Goal: Check status: Check status

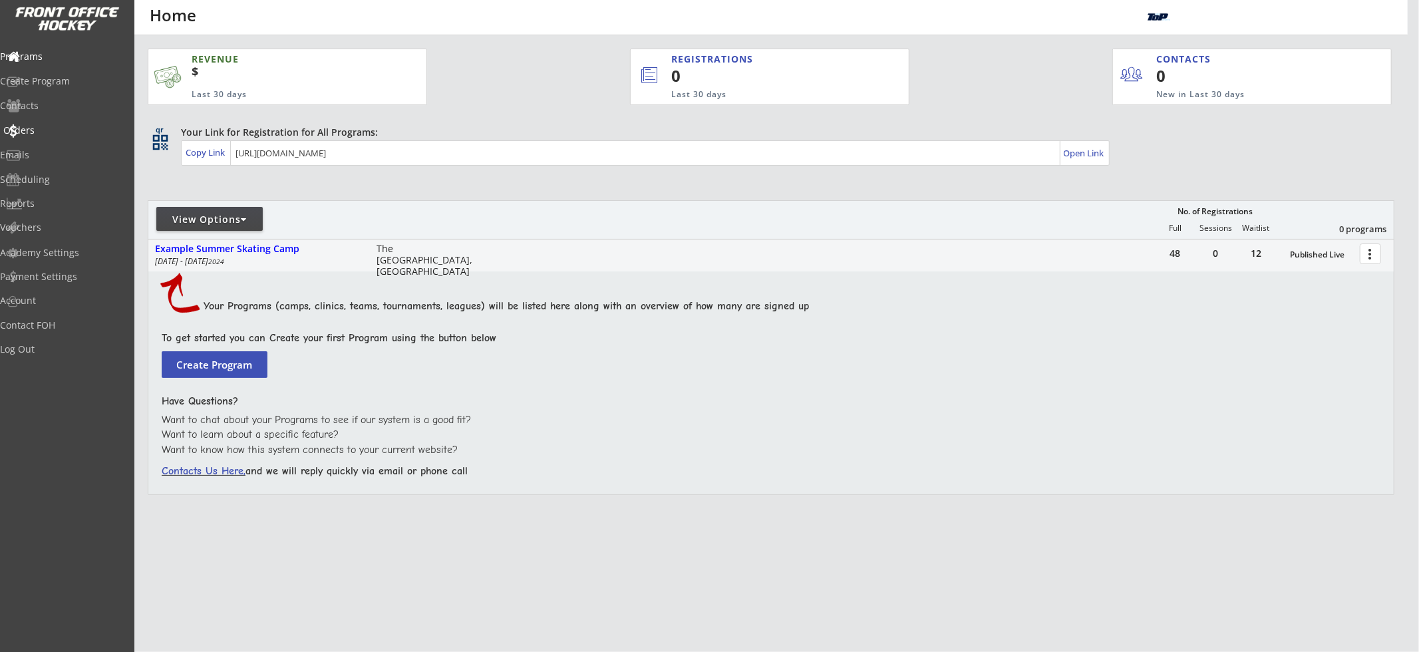
click at [41, 122] on div "Orders" at bounding box center [63, 131] width 126 height 23
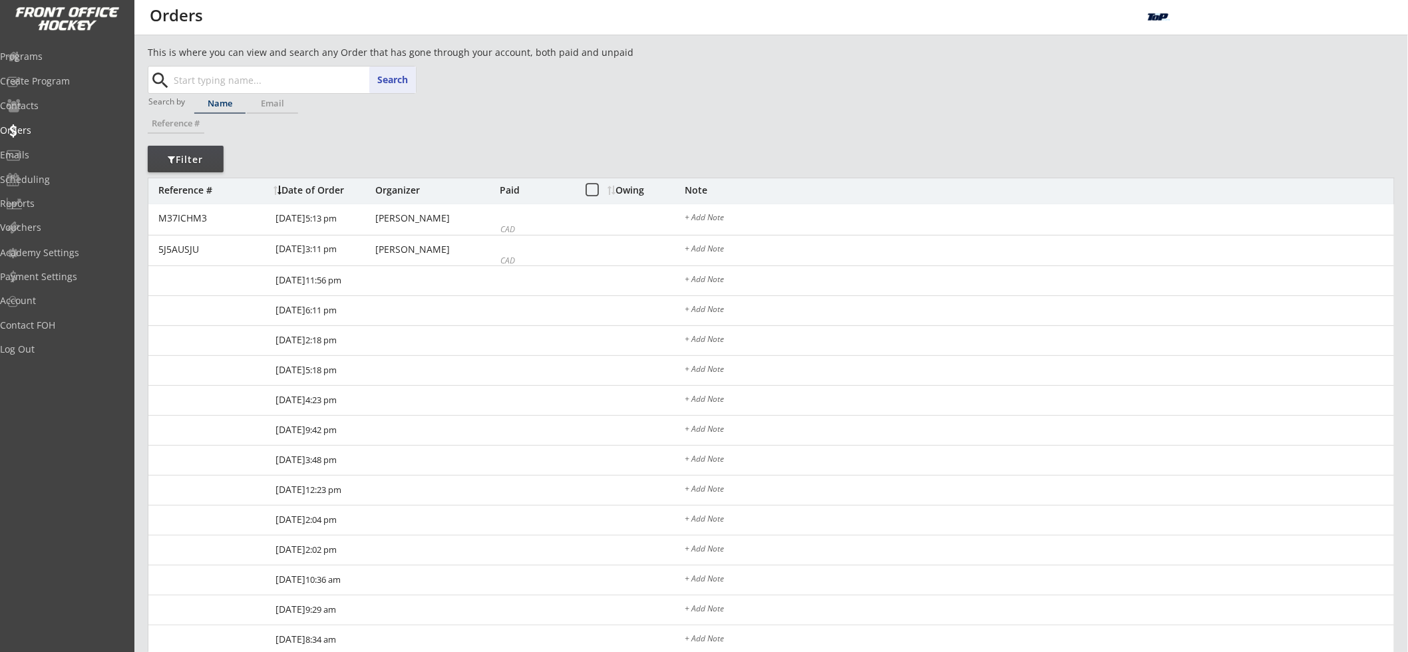
click at [378, 84] on div "Search search" at bounding box center [283, 80] width 266 height 27
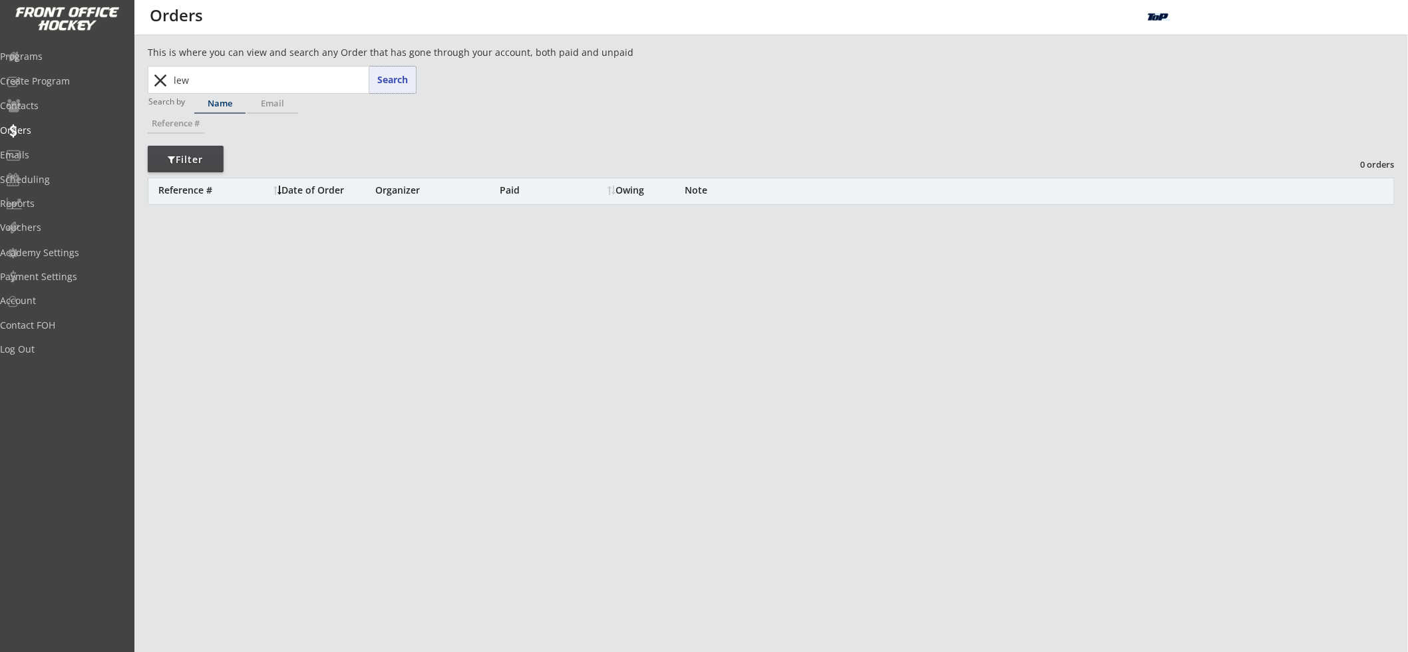
click at [375, 84] on button "Search" at bounding box center [392, 80] width 47 height 27
click at [345, 77] on input "lew" at bounding box center [293, 80] width 245 height 27
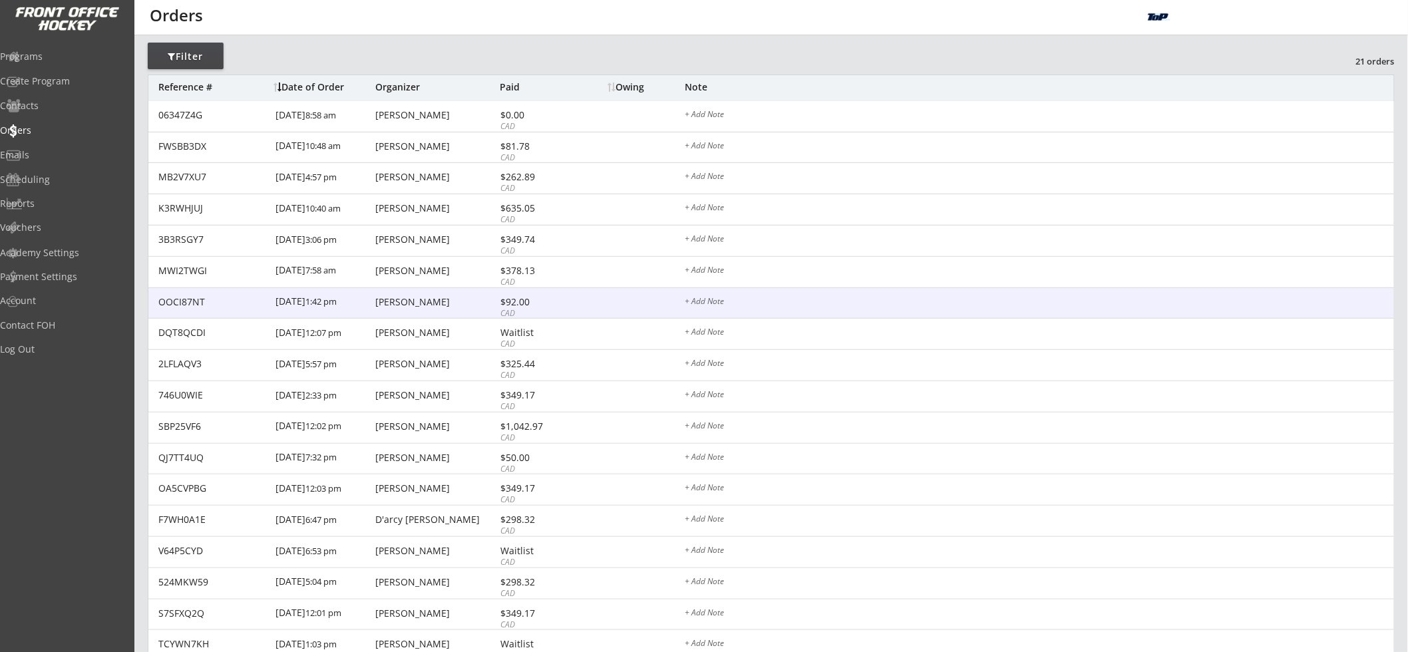
scroll to position [106, 0]
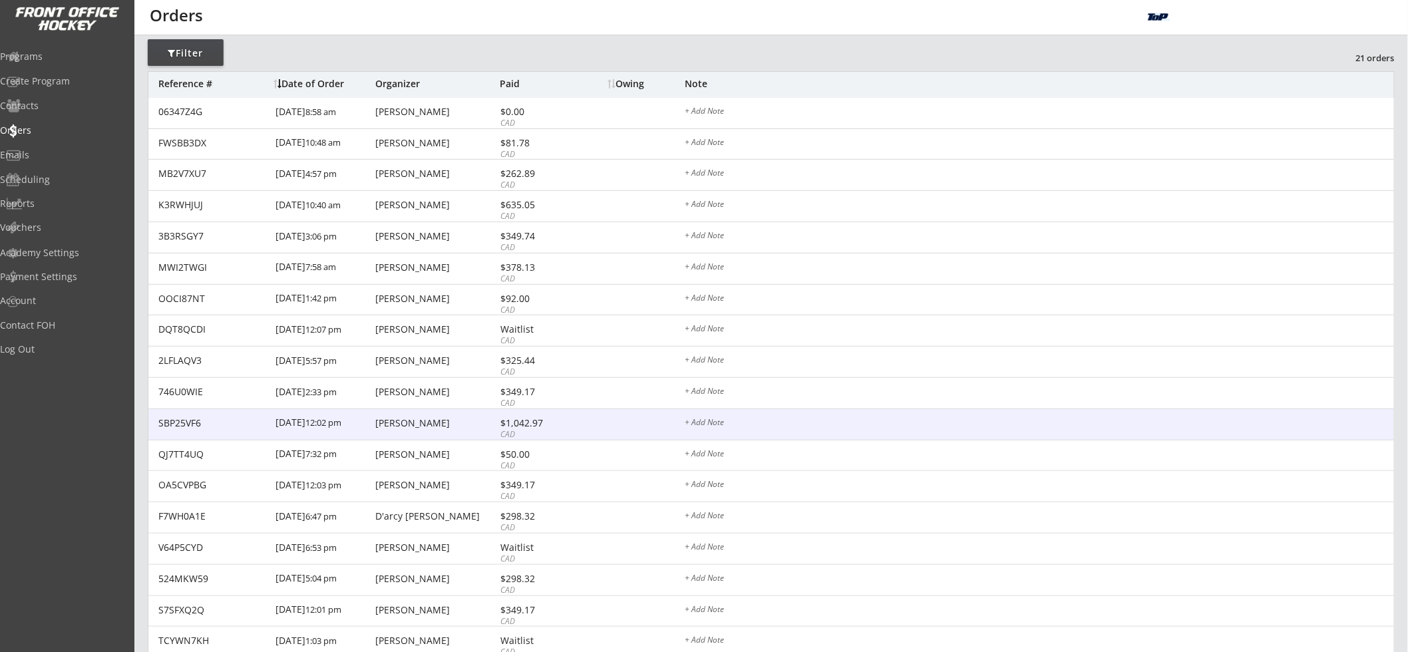
click at [343, 419] on div "4/27/22 12:02 pm" at bounding box center [323, 424] width 96 height 30
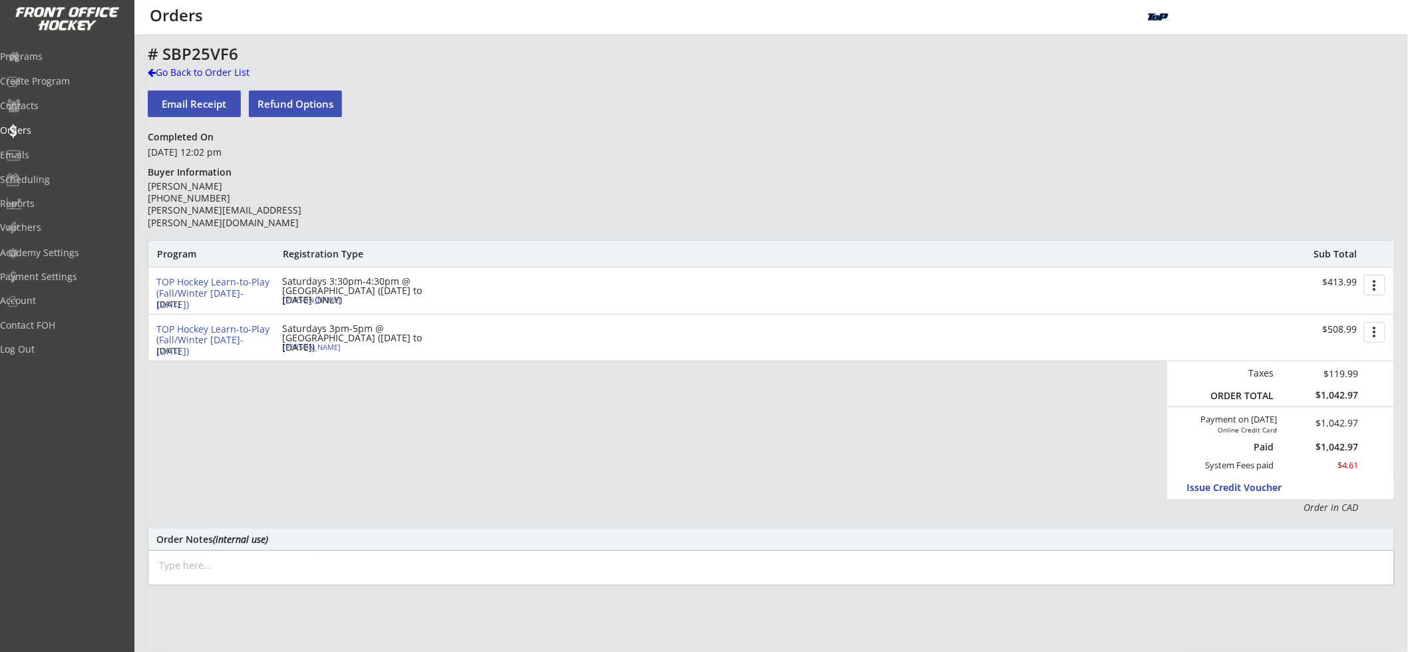
scroll to position [106, 0]
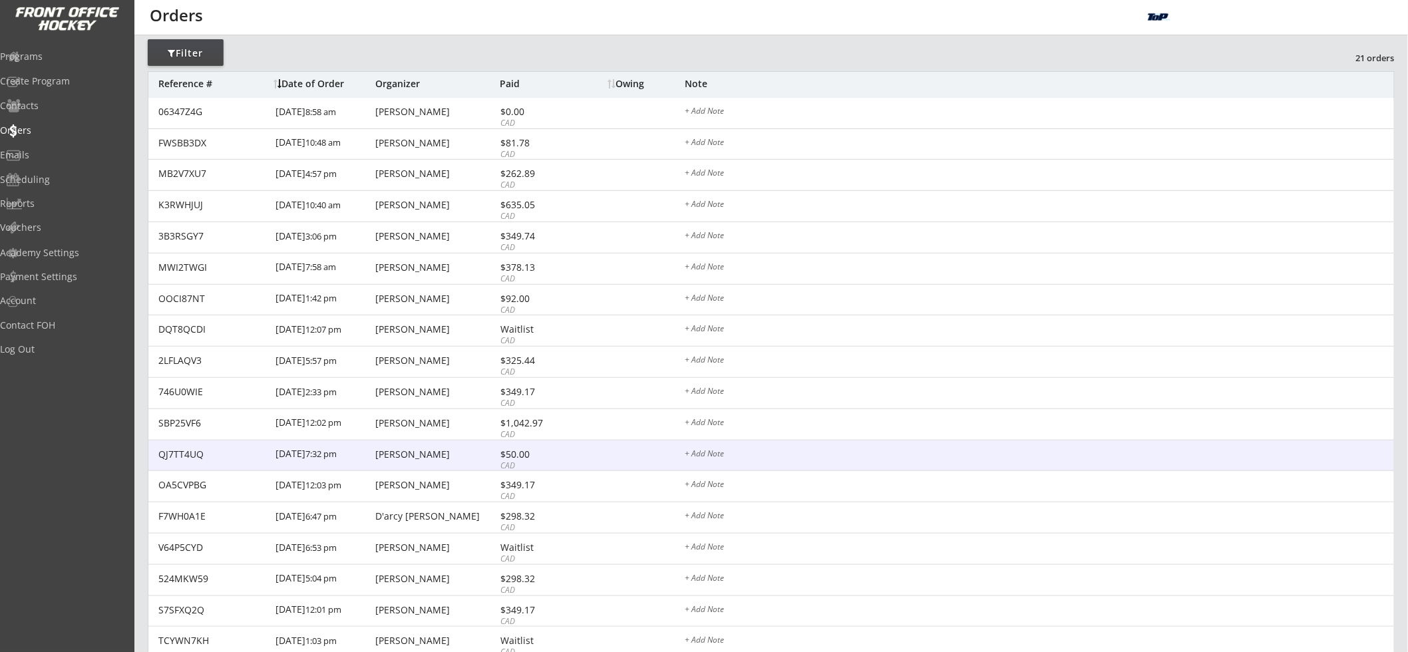
click at [363, 453] on div "3/17/22 7:32 pm" at bounding box center [323, 455] width 96 height 30
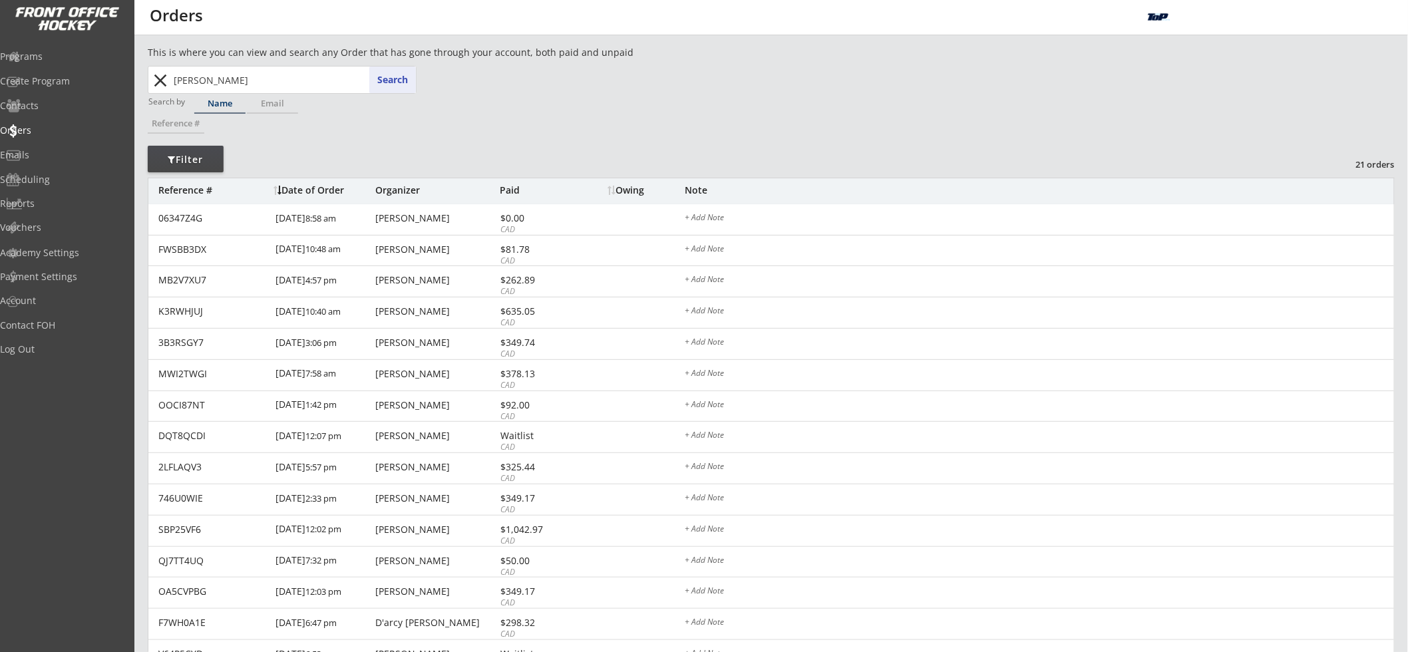
click at [284, 65] on div "This is where you can view and search any Order that has gone through your acco…" at bounding box center [771, 470] width 1247 height 850
click at [249, 74] on input "finley" at bounding box center [293, 80] width 245 height 27
paste input "Liew"
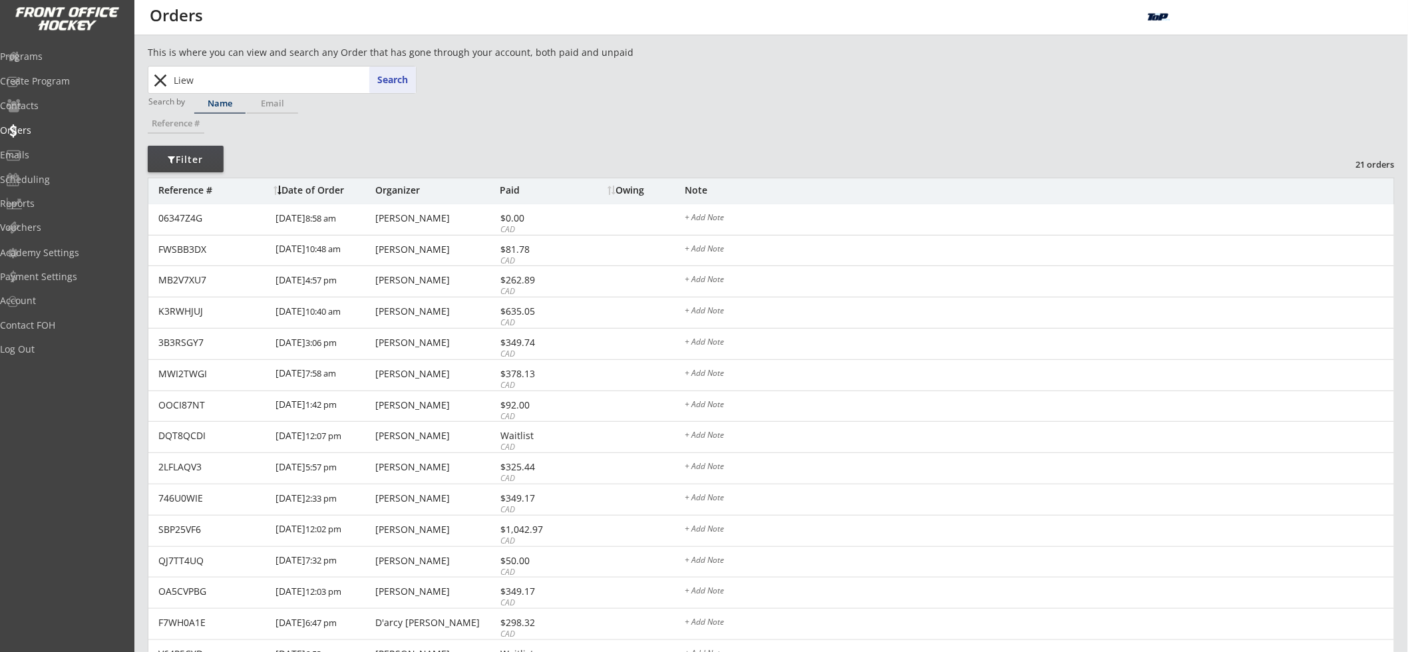
type input "Liew"
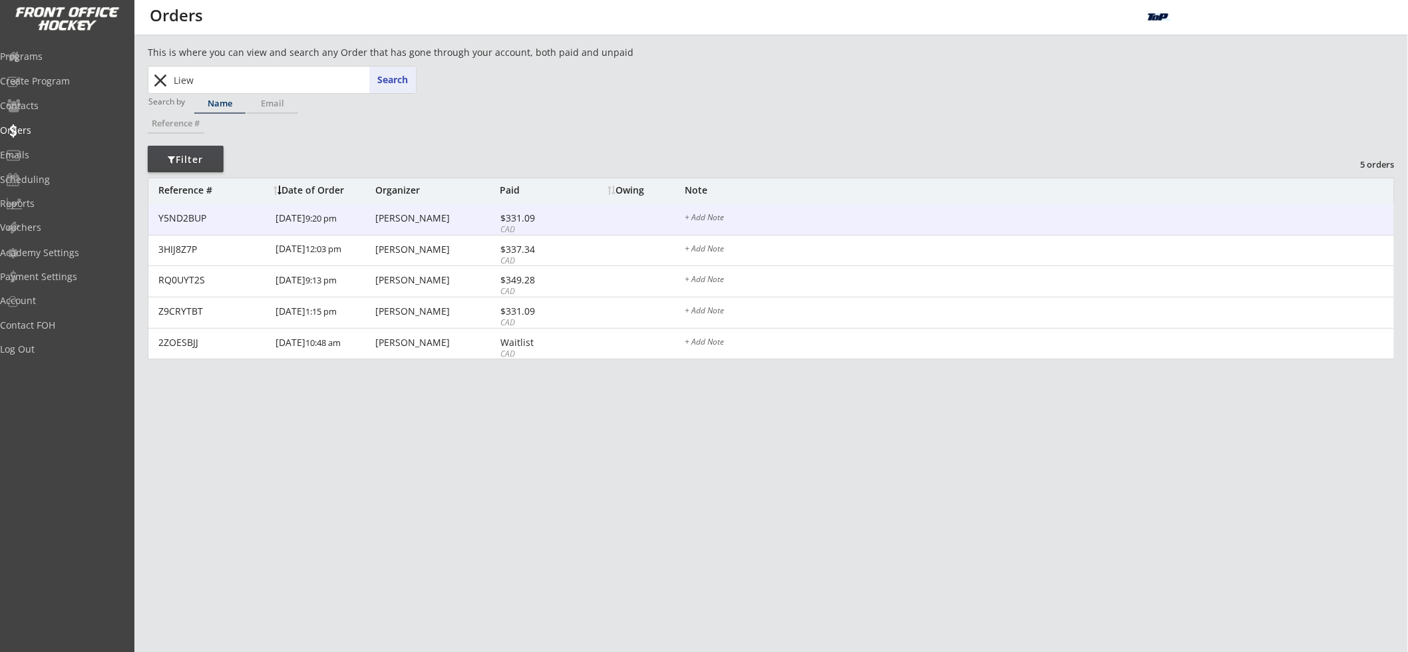
click at [375, 225] on div "Y5ND2BUP 1/26/24 9:20 pm Philip Liew $331.09 CAD + Add Note" at bounding box center [770, 219] width 1245 height 31
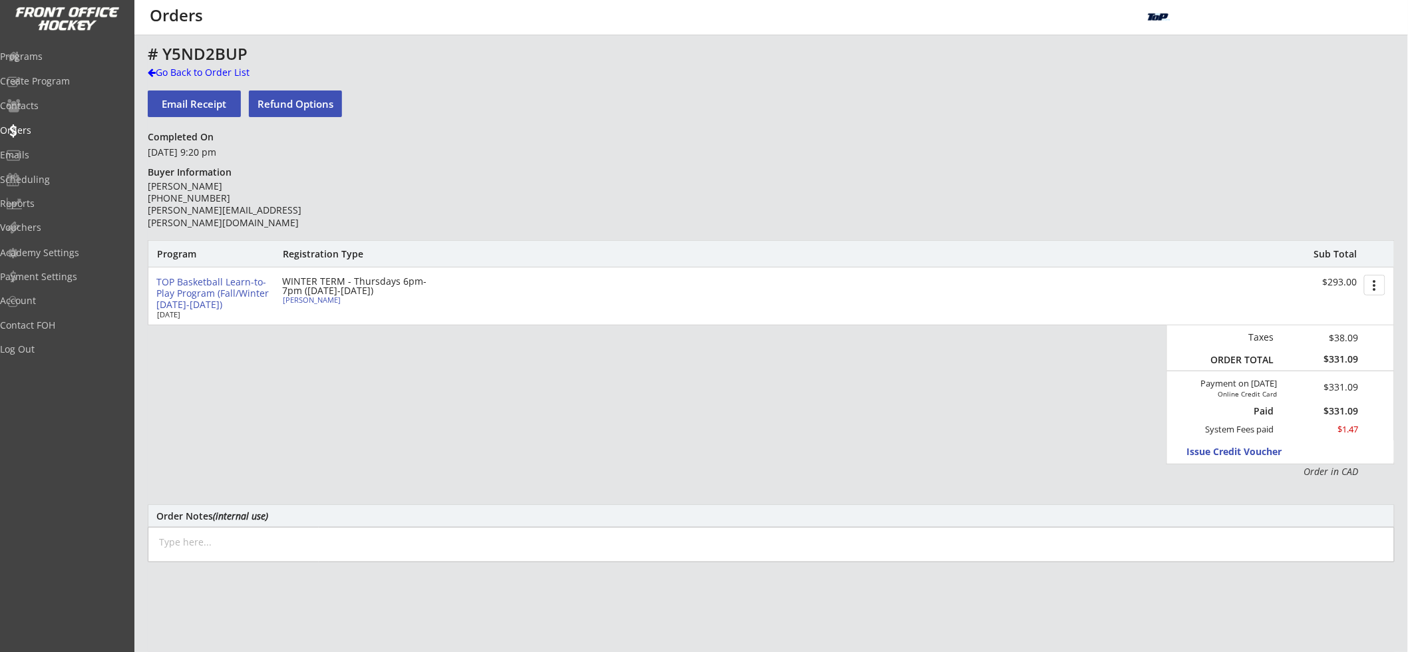
click at [307, 303] on div "Finley Liew" at bounding box center [357, 299] width 148 height 7
select select ""Youth Medium""
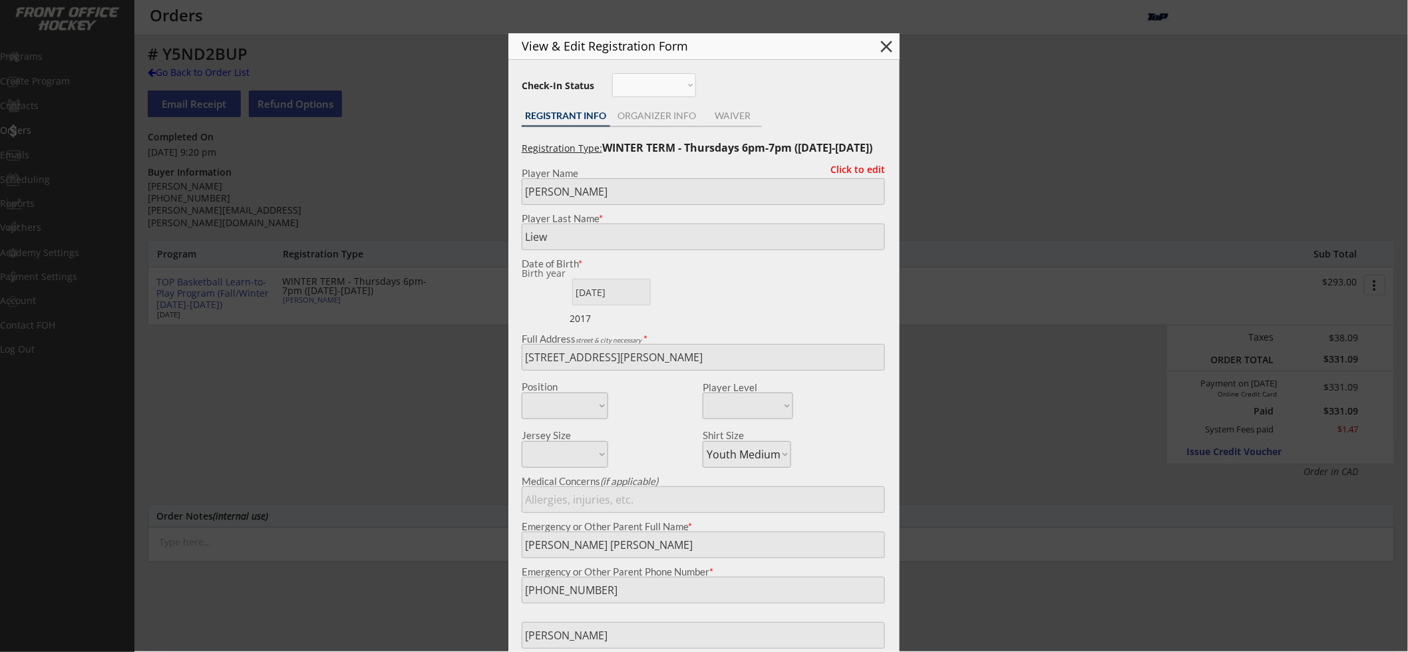
select select ""Previous Participant""
select select ""Yes""
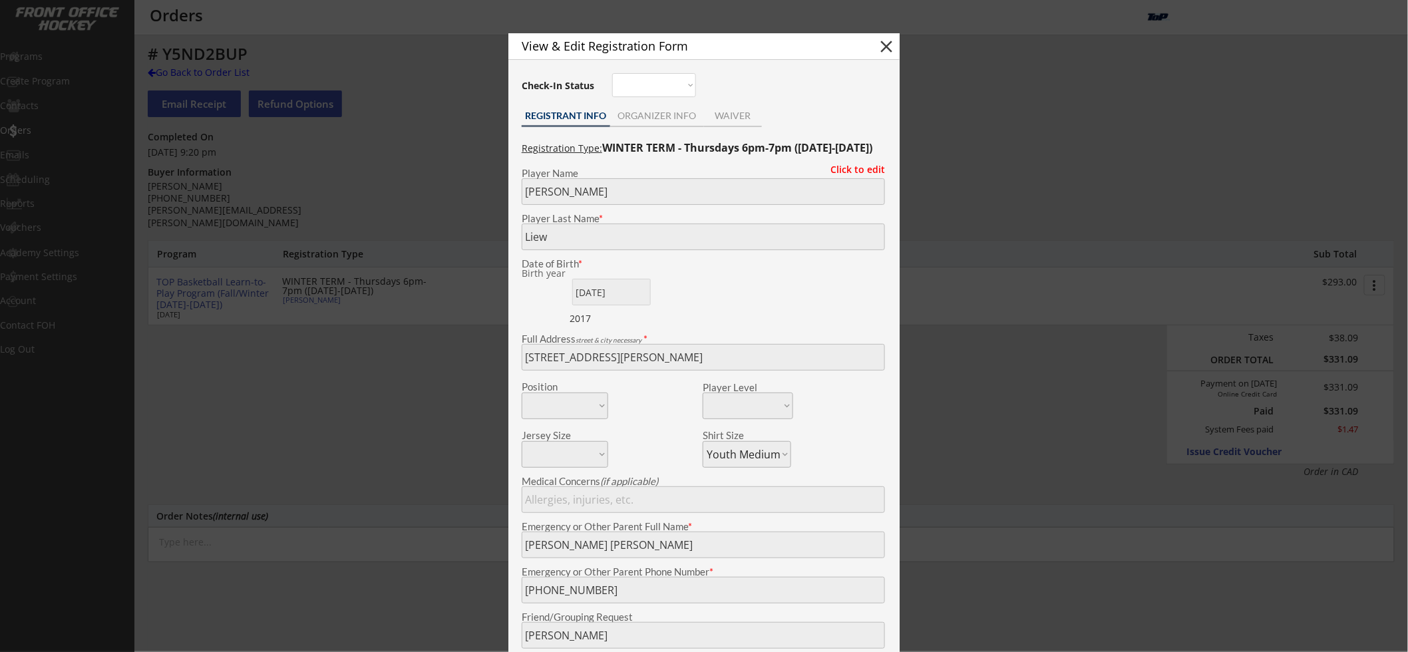
click at [326, 341] on div at bounding box center [704, 326] width 1408 height 652
